Goal: Task Accomplishment & Management: Manage account settings

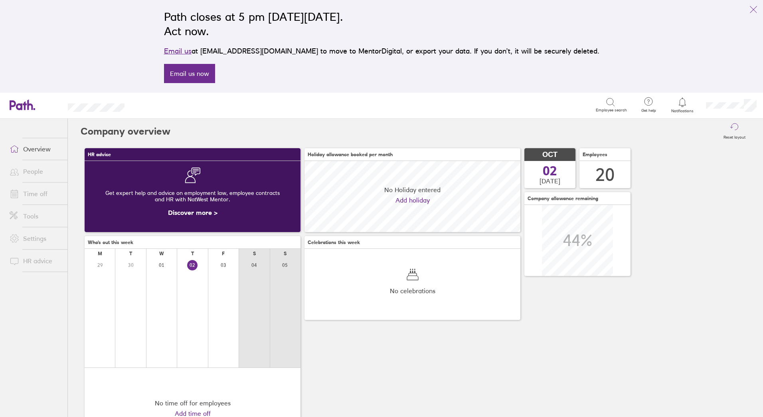
scroll to position [71, 216]
click at [33, 195] on link "Time off" at bounding box center [35, 194] width 64 height 16
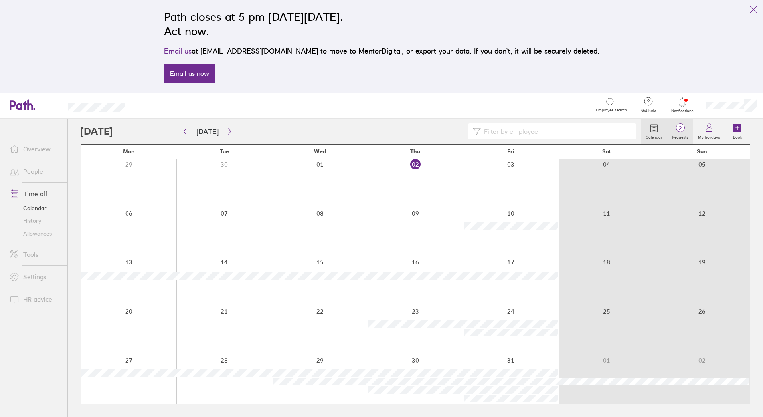
click at [676, 127] on span "2" at bounding box center [680, 128] width 26 height 6
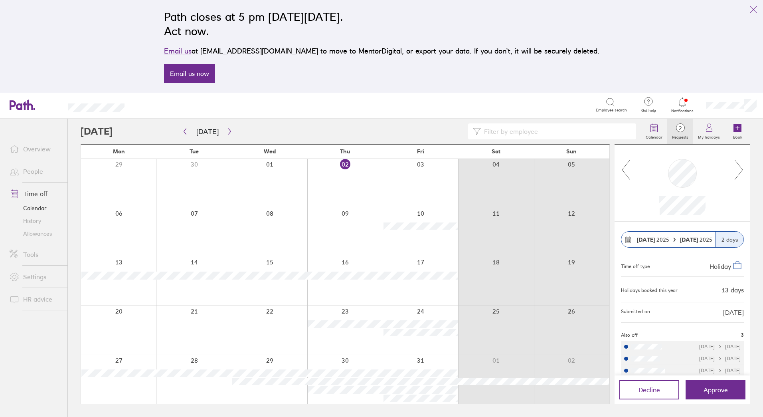
click at [742, 167] on icon at bounding box center [739, 170] width 10 height 22
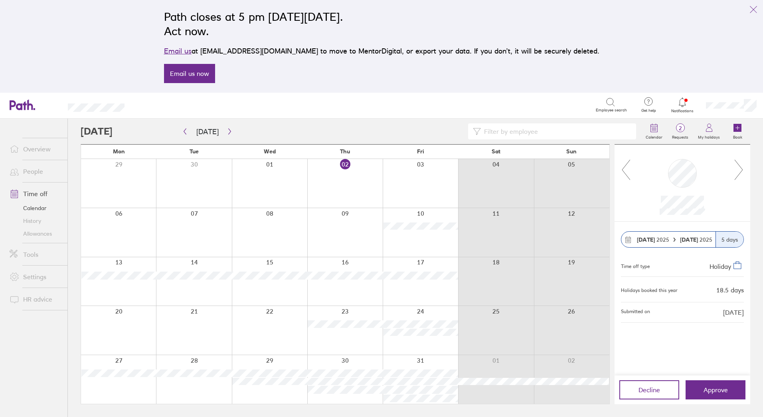
click at [745, 167] on div at bounding box center [682, 182] width 136 height 77
click at [738, 170] on icon at bounding box center [739, 170] width 10 height 22
click at [227, 132] on icon "button" at bounding box center [230, 131] width 6 height 6
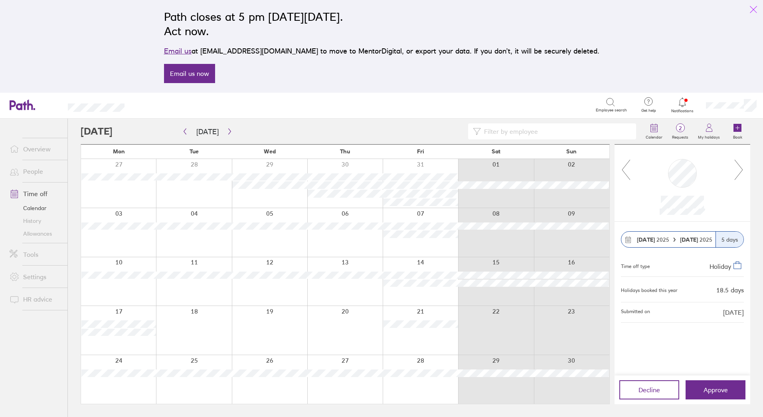
click at [750, 6] on icon "link" at bounding box center [754, 10] width 10 height 10
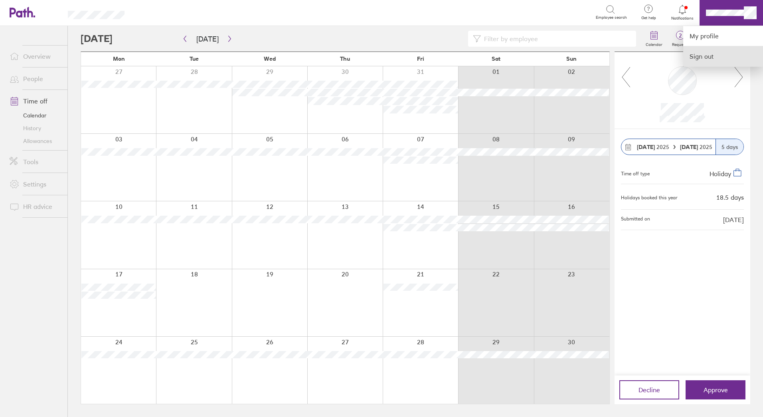
click at [707, 56] on link "Sign out" at bounding box center [723, 56] width 80 height 20
